Goal: Download file/media

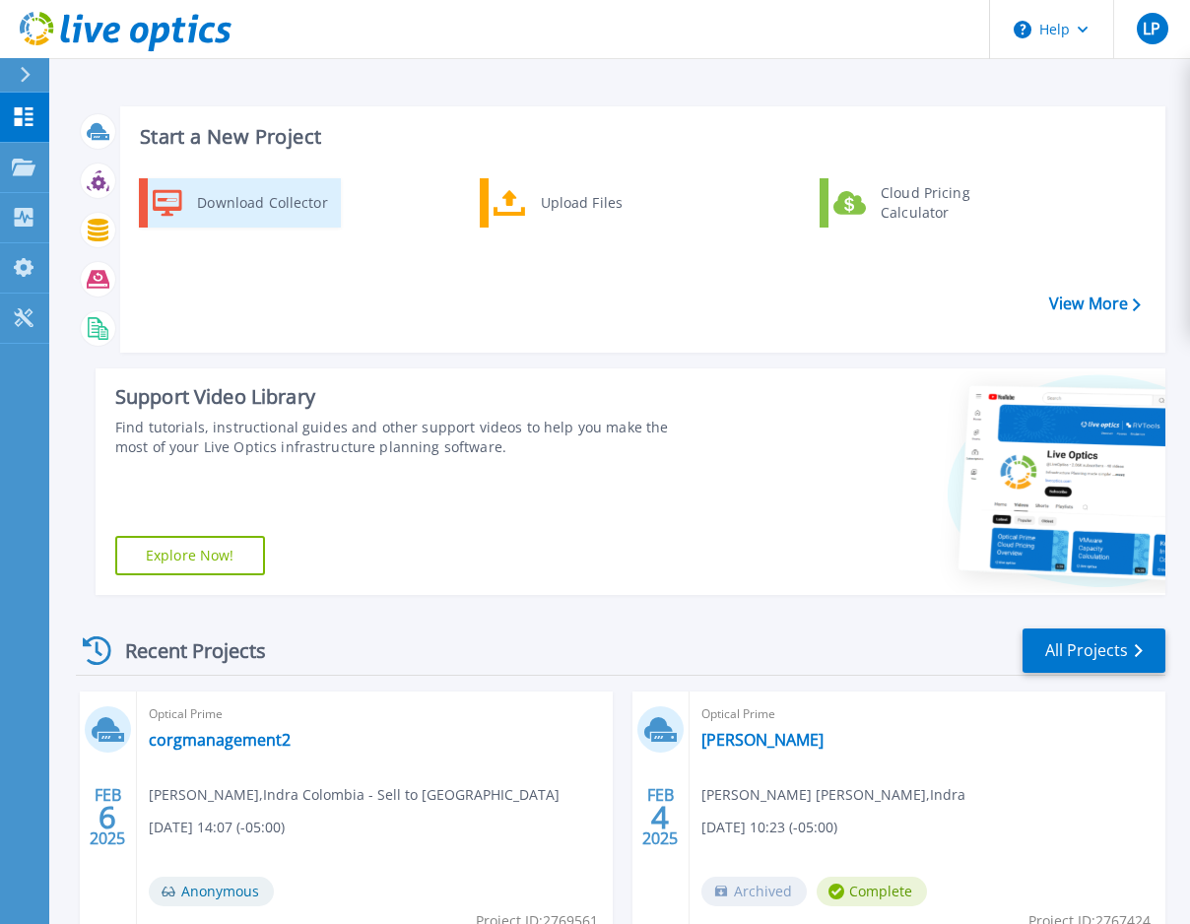
click at [237, 207] on div "Download Collector" at bounding box center [261, 202] width 149 height 39
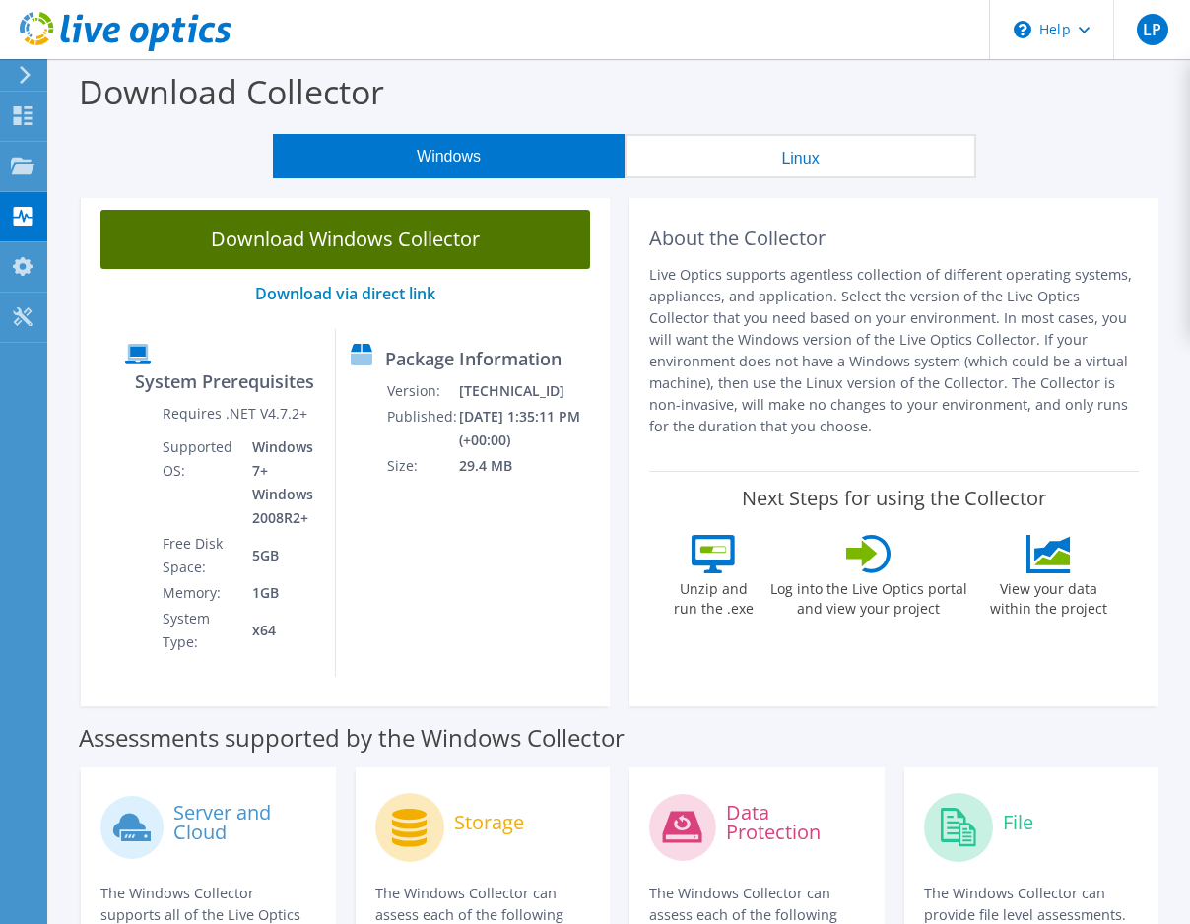
click at [409, 250] on link "Download Windows Collector" at bounding box center [345, 239] width 490 height 59
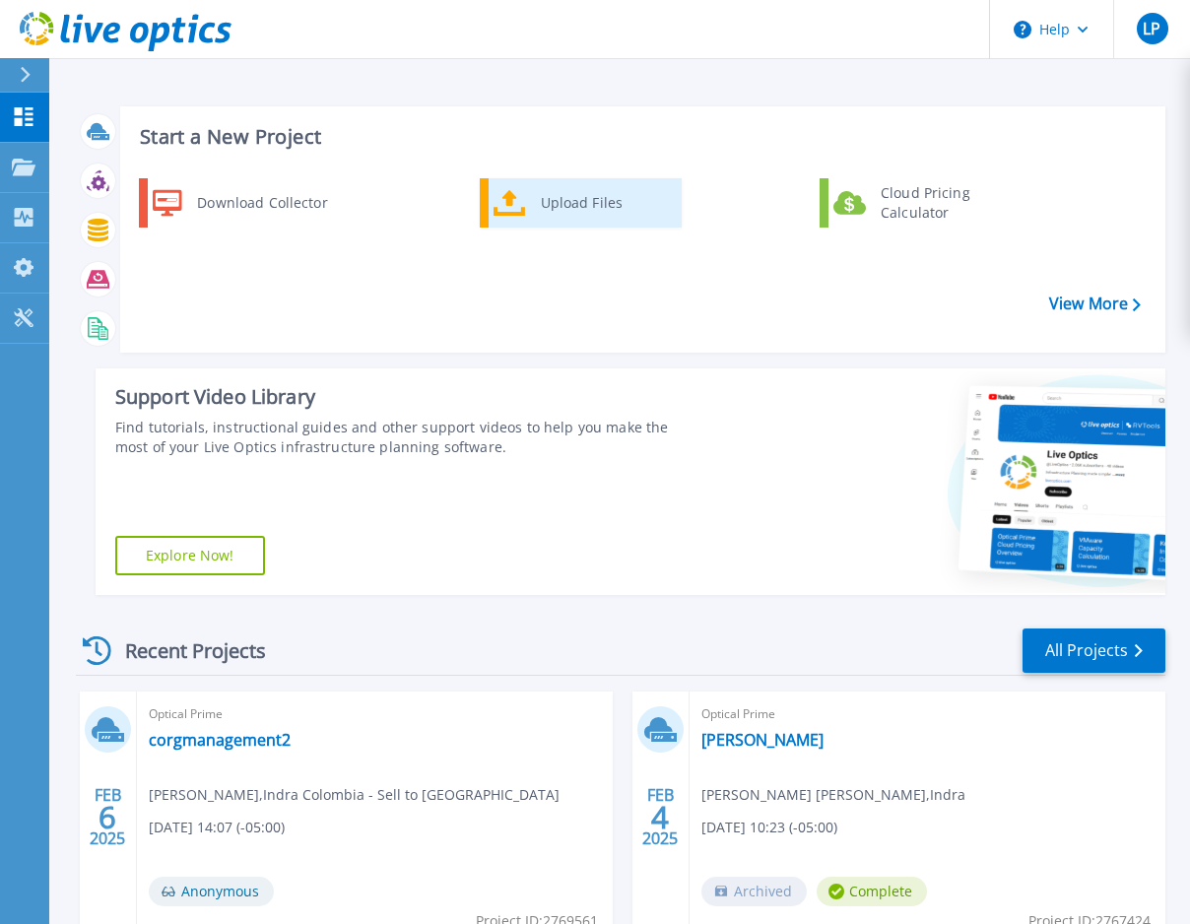
click at [551, 211] on div "Upload Files" at bounding box center [604, 202] width 146 height 39
